Goal: Task Accomplishment & Management: Manage account settings

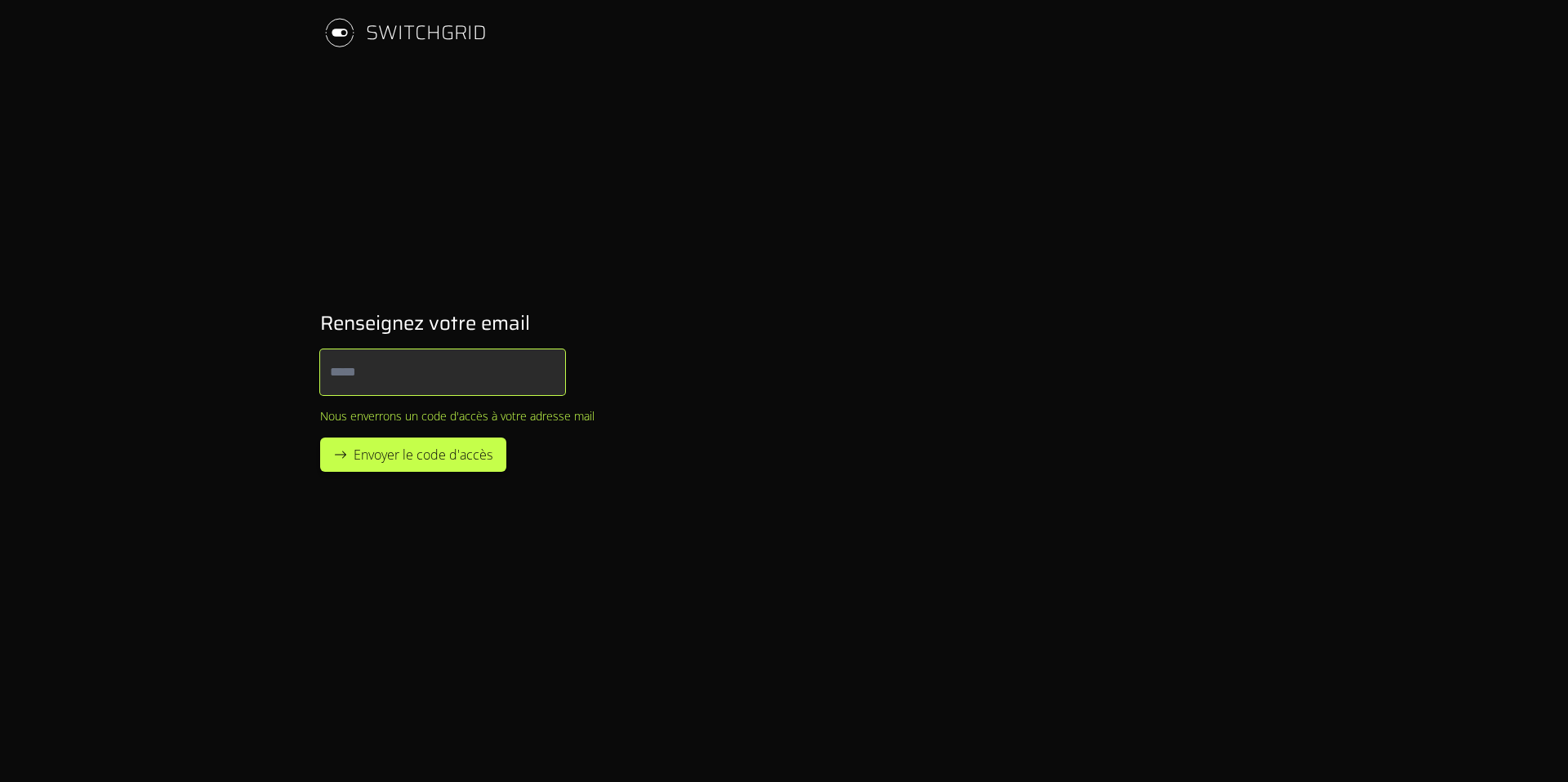
click at [416, 382] on input "Email" at bounding box center [442, 372] width 245 height 46
type input "**********"
click at [455, 451] on span "Envoyer le code d'accès" at bounding box center [423, 455] width 139 height 20
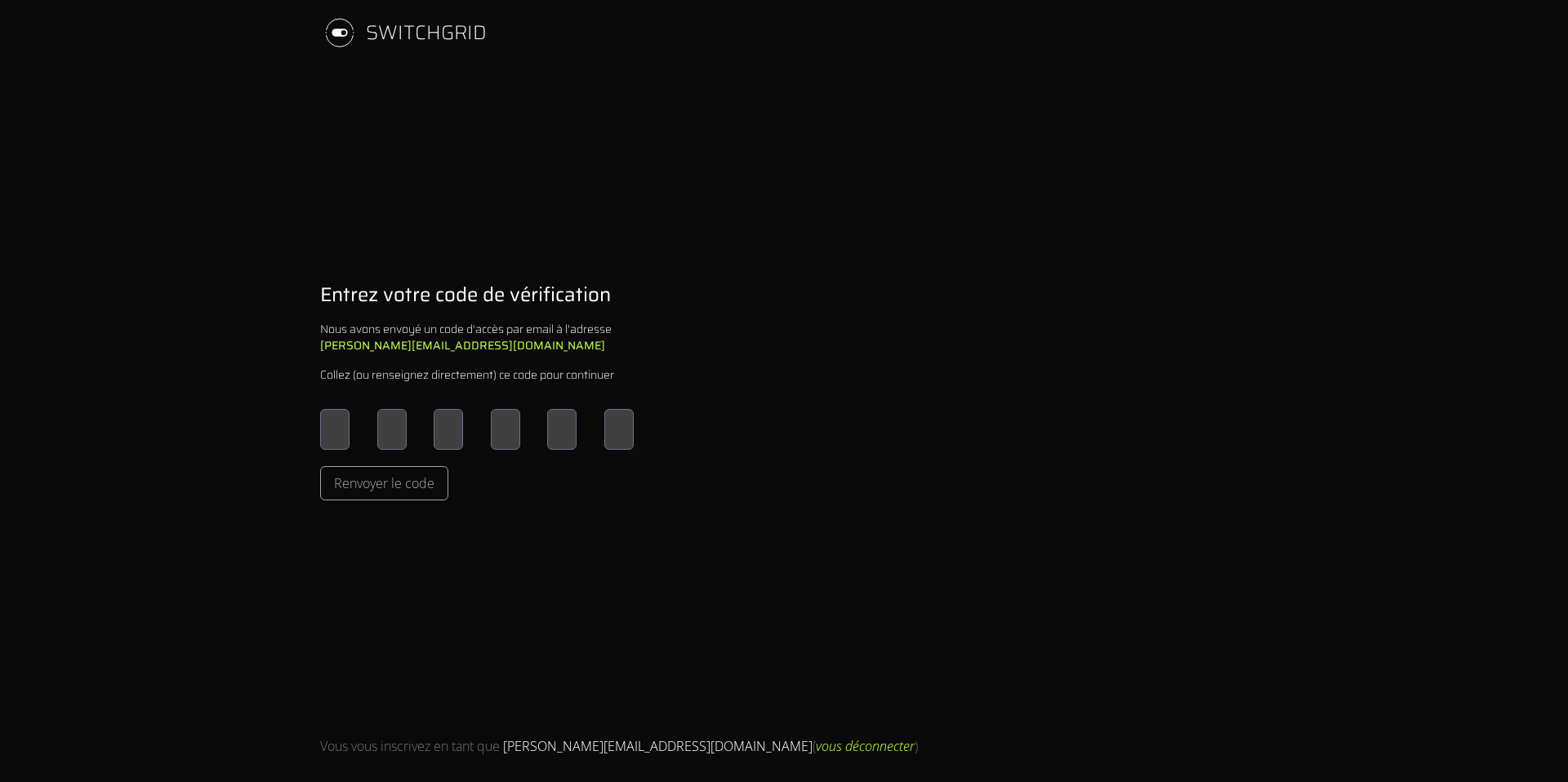
click at [337, 434] on input "Please enter OTP character 1" at bounding box center [335, 429] width 29 height 41
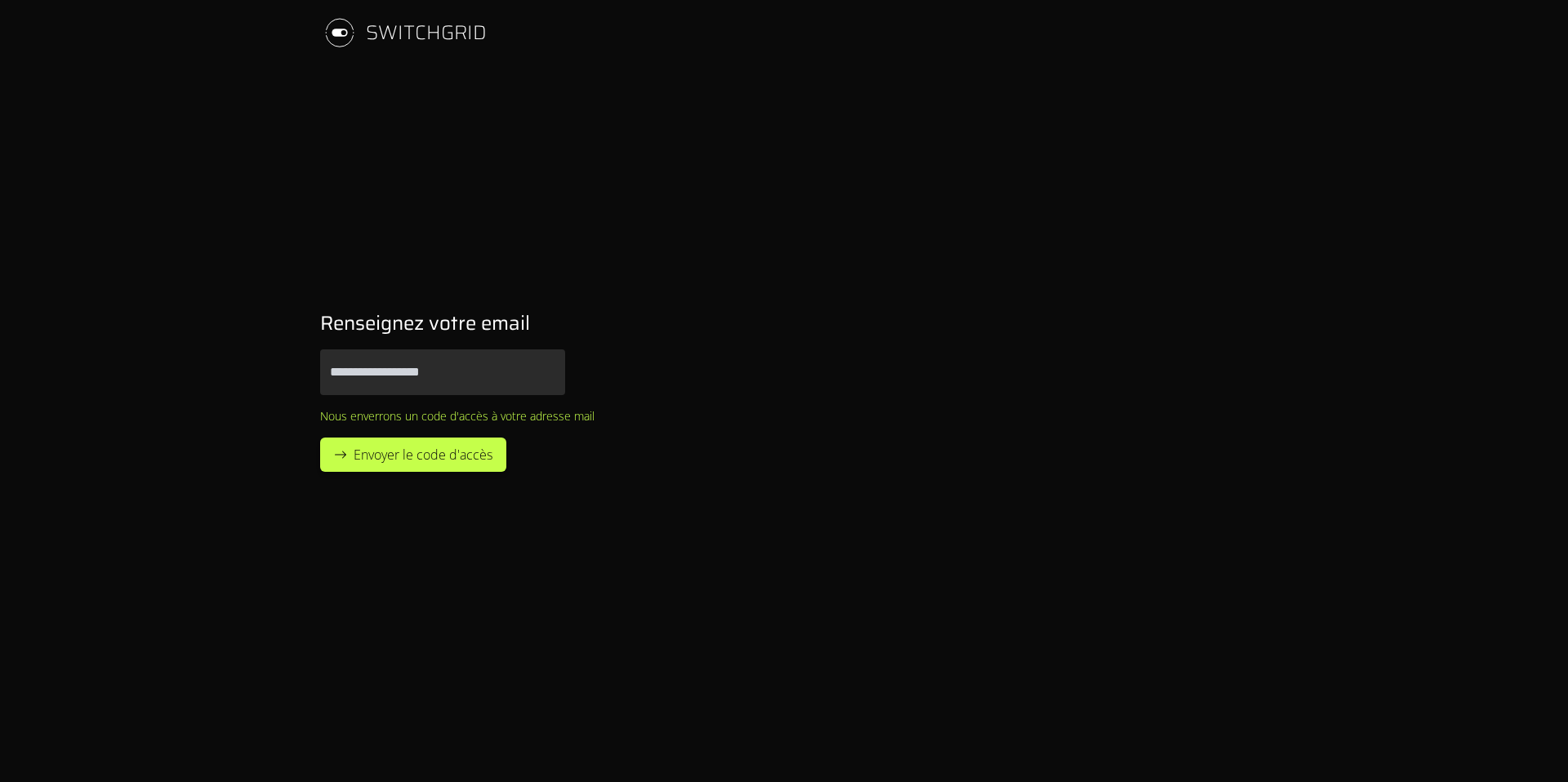
click at [362, 23] on div "SWITCHGRID" at bounding box center [403, 32] width 166 height 39
click at [343, 28] on icon at bounding box center [339, 33] width 39 height 81
click at [425, 365] on input "Email" at bounding box center [442, 372] width 245 height 46
type input "**********"
click at [320, 437] on button "Envoyer le code d'accès" at bounding box center [413, 455] width 186 height 35
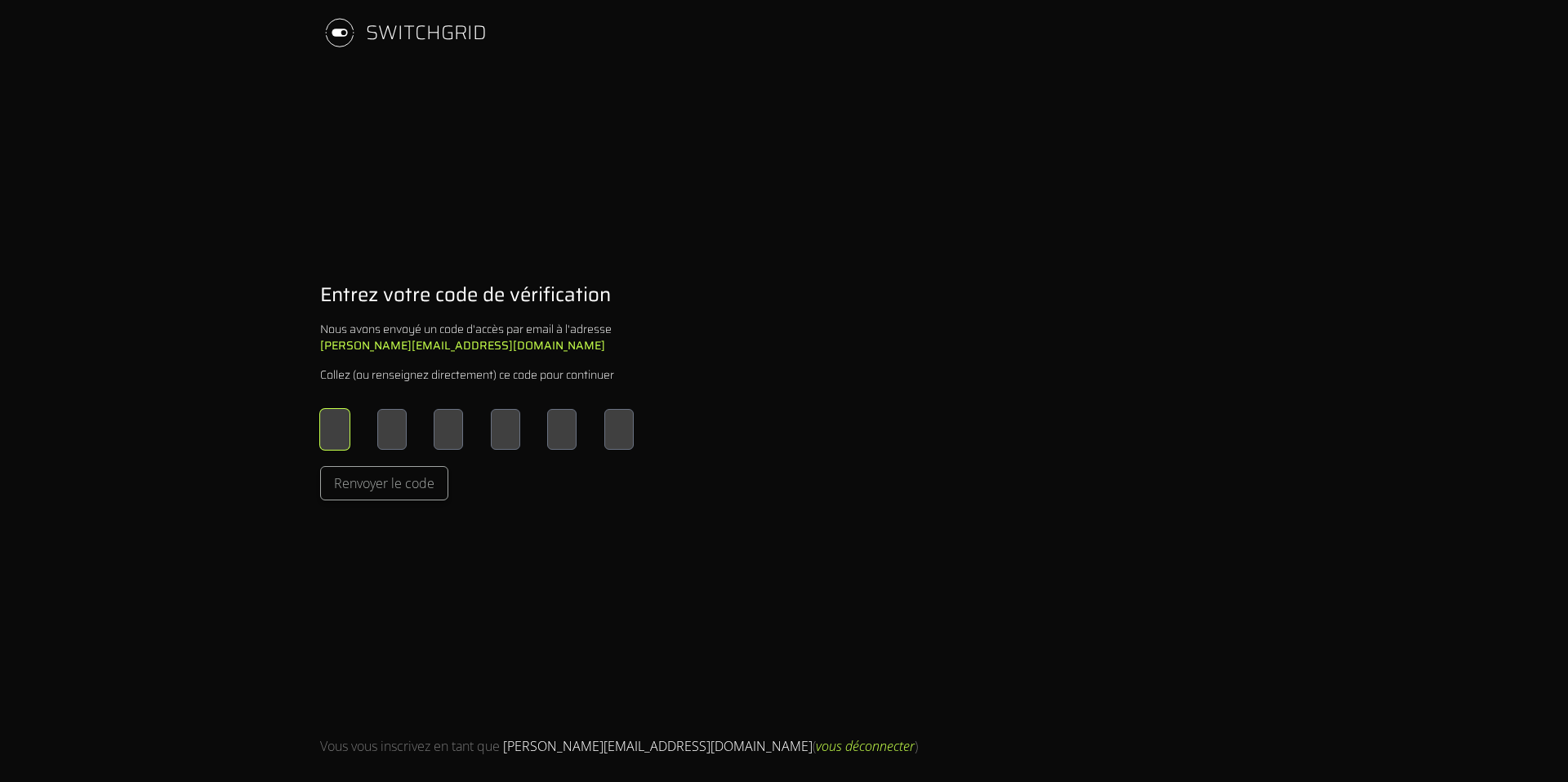
click at [322, 427] on input "Please enter OTP character 1" at bounding box center [335, 429] width 29 height 41
type input "*"
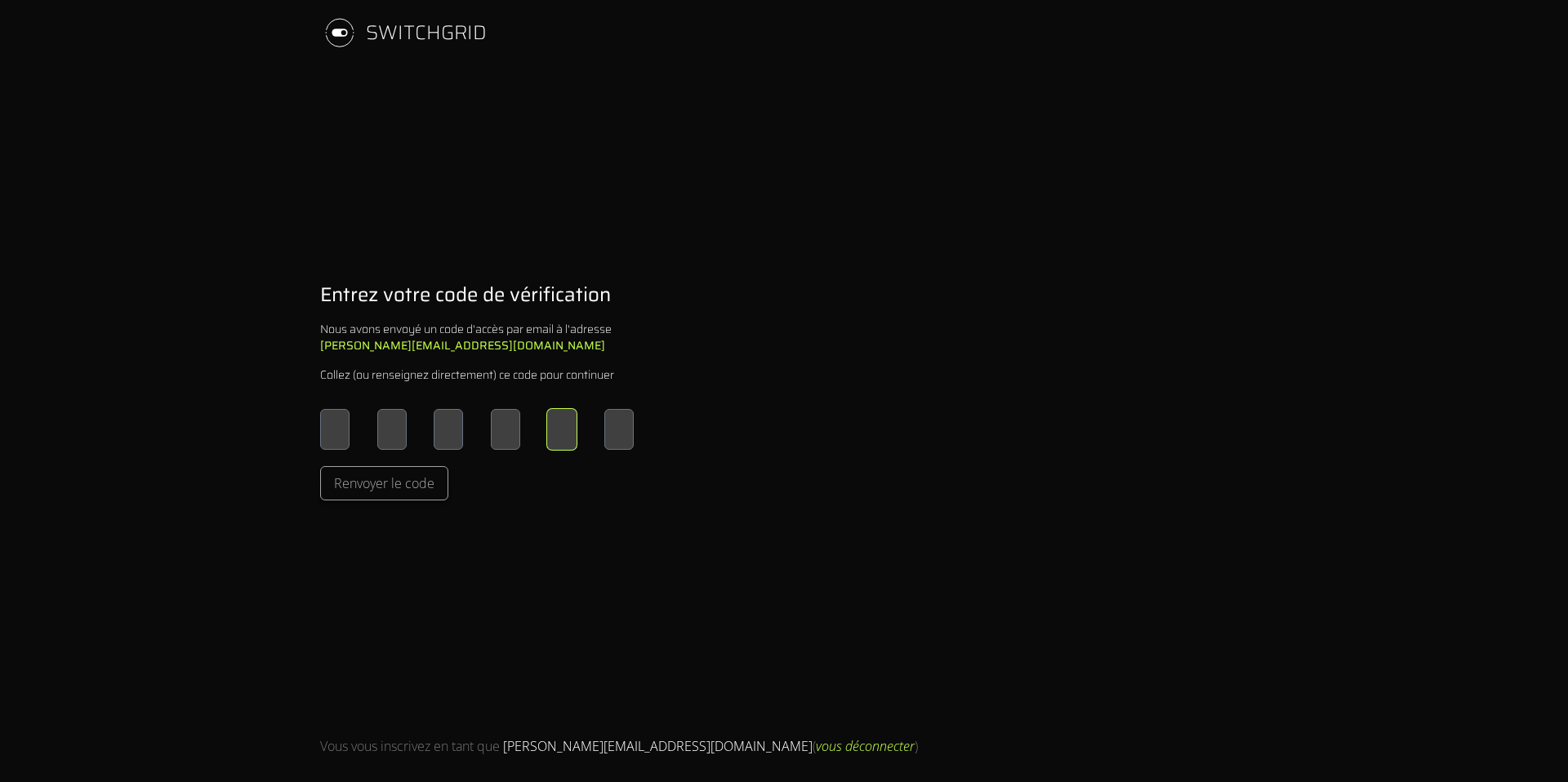
type input "*"
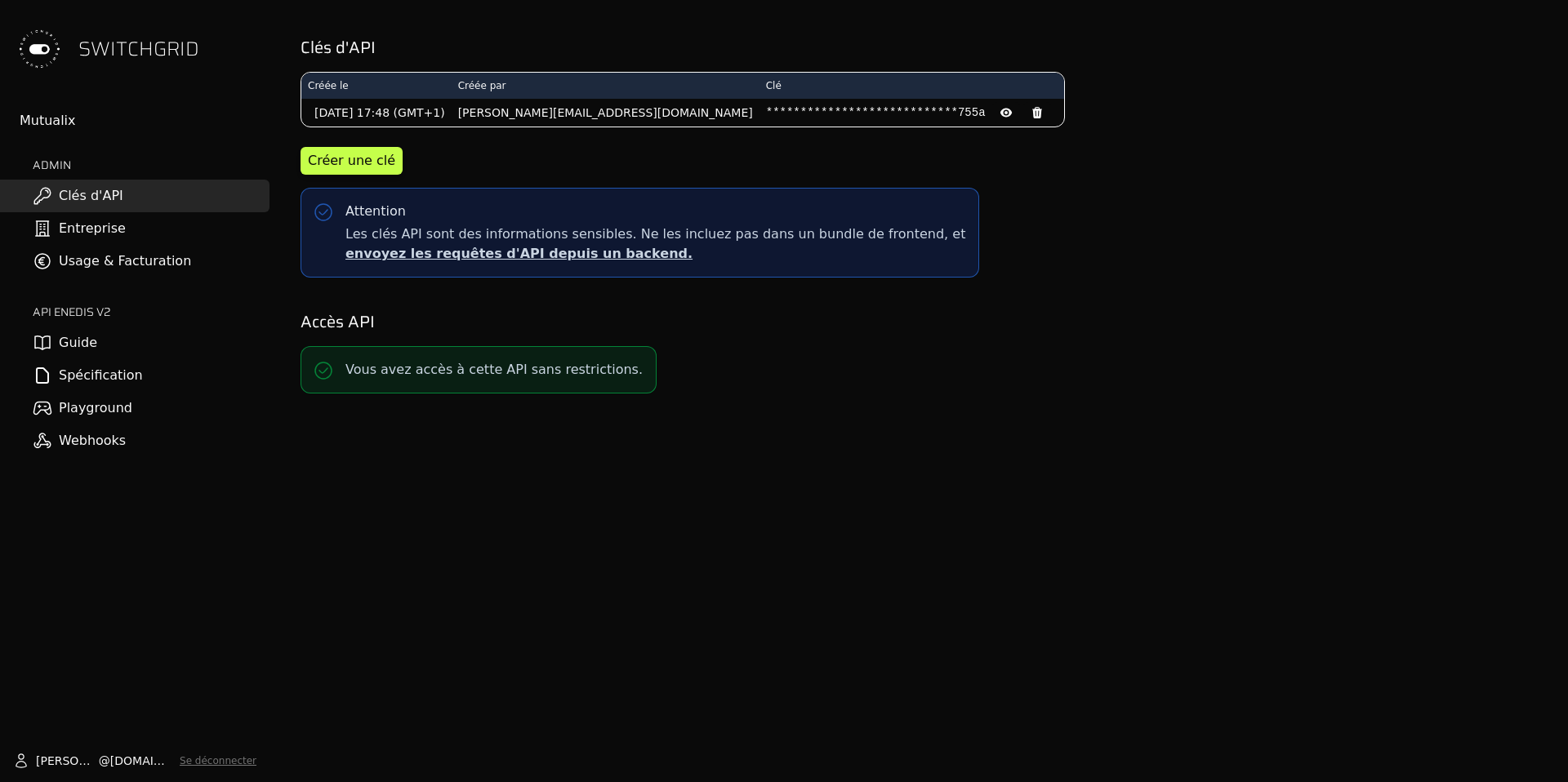
click at [78, 265] on link "Usage & Facturation" at bounding box center [134, 262] width 269 height 33
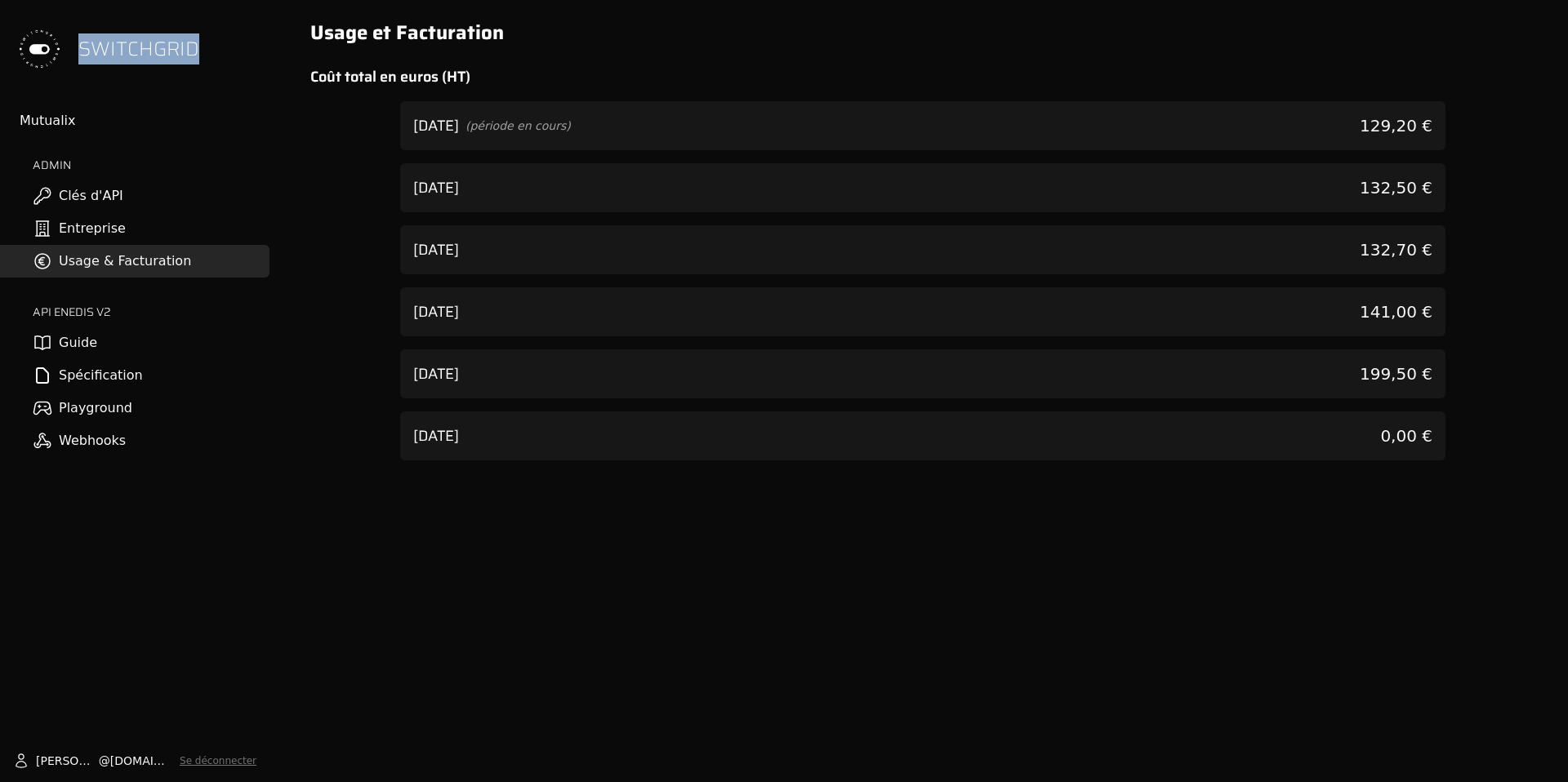
click at [0, 0] on button at bounding box center [0, 0] width 0 height 0
click at [0, 0] on link "Entreprise" at bounding box center [0, 0] width 0 height 0
